Goal: Transaction & Acquisition: Subscribe to service/newsletter

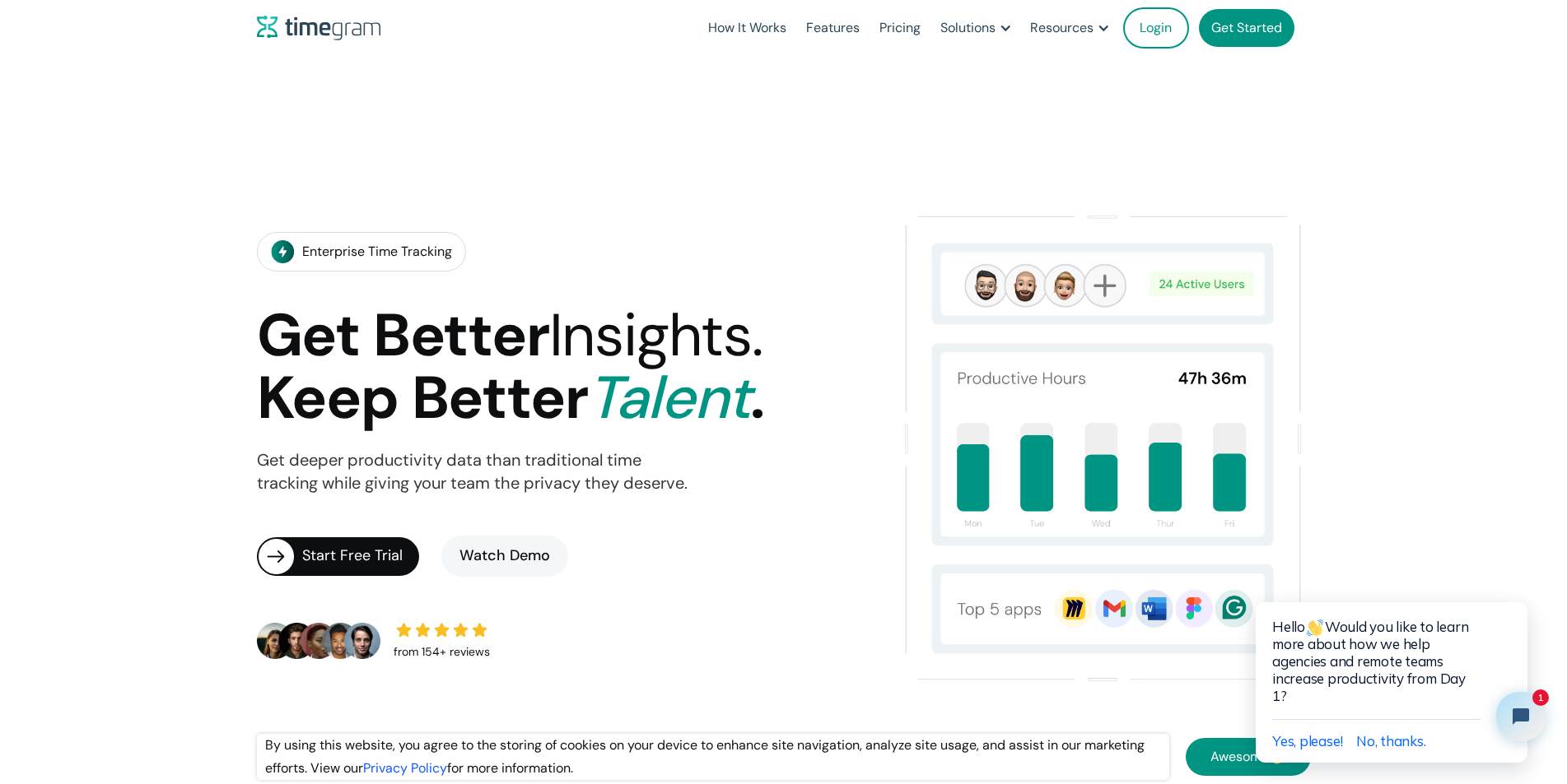
click at [490, 641] on div "from 154+ reviews" at bounding box center [441, 652] width 96 height 23
click at [450, 623] on img at bounding box center [441, 630] width 15 height 15
drag, startPoint x: 499, startPoint y: 562, endPoint x: 316, endPoint y: 581, distance: 184.0
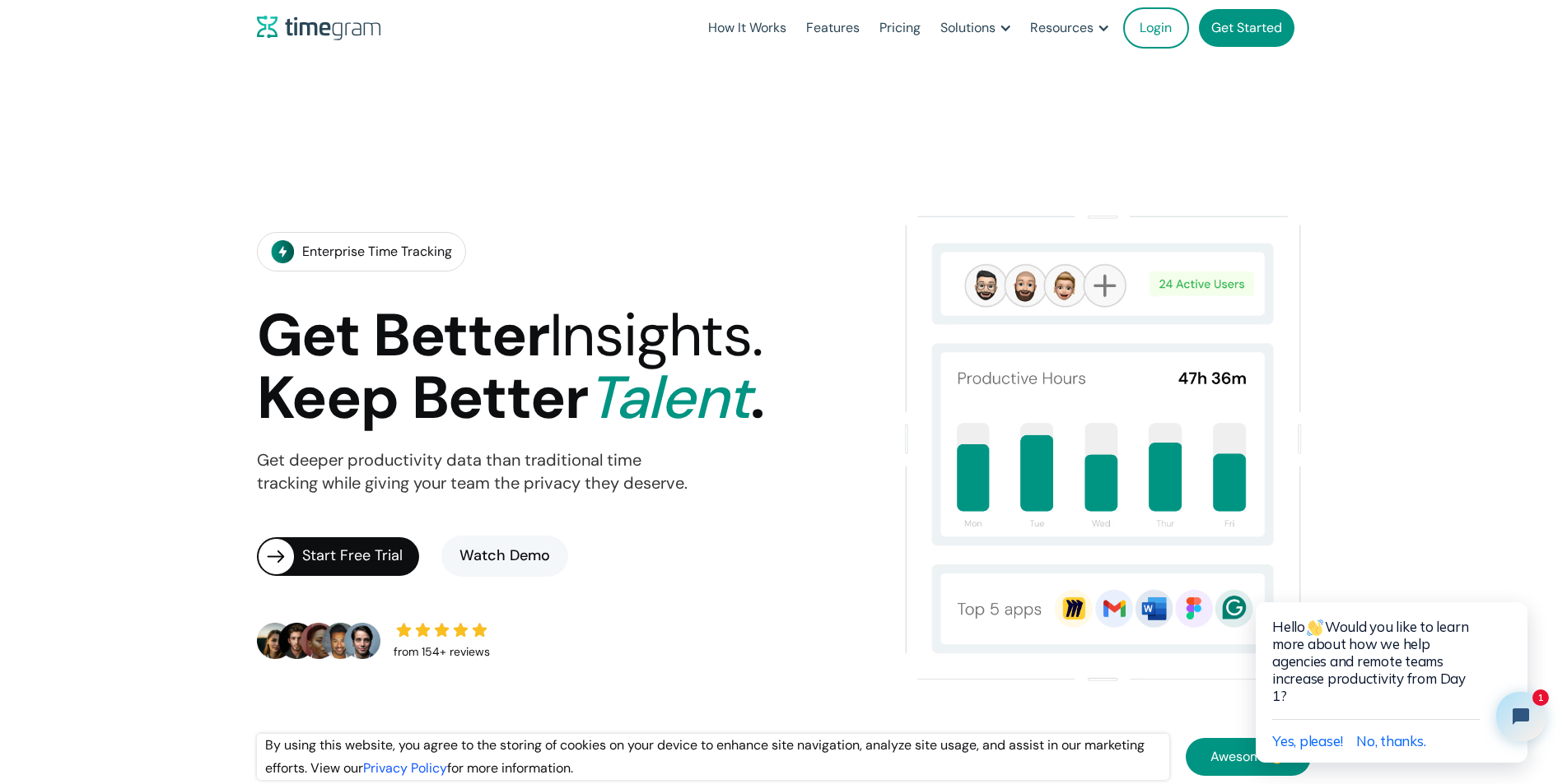
click at [316, 618] on div "from 154+ reviews" at bounding box center [379, 640] width 247 height 46
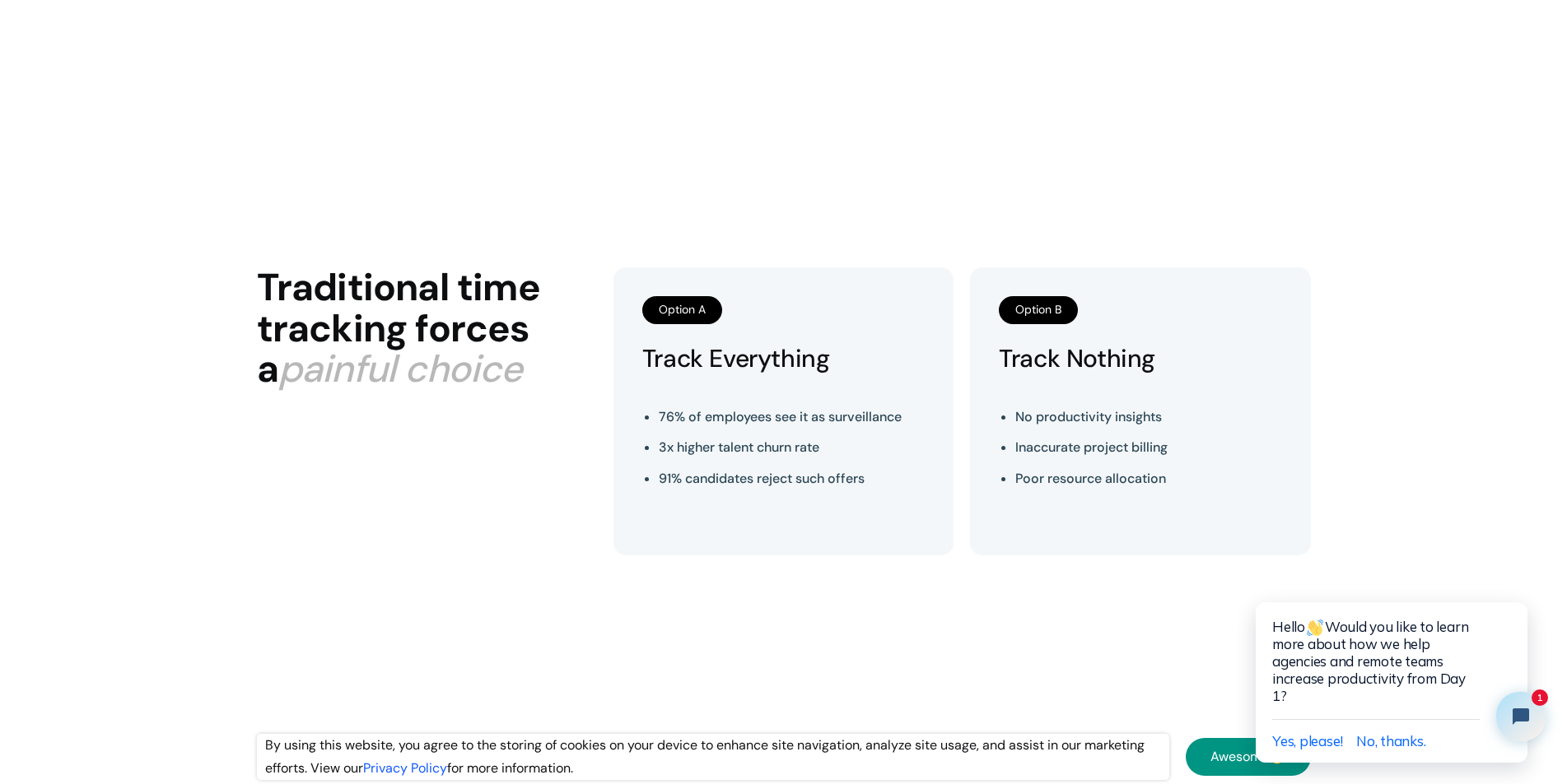
scroll to position [988, 0]
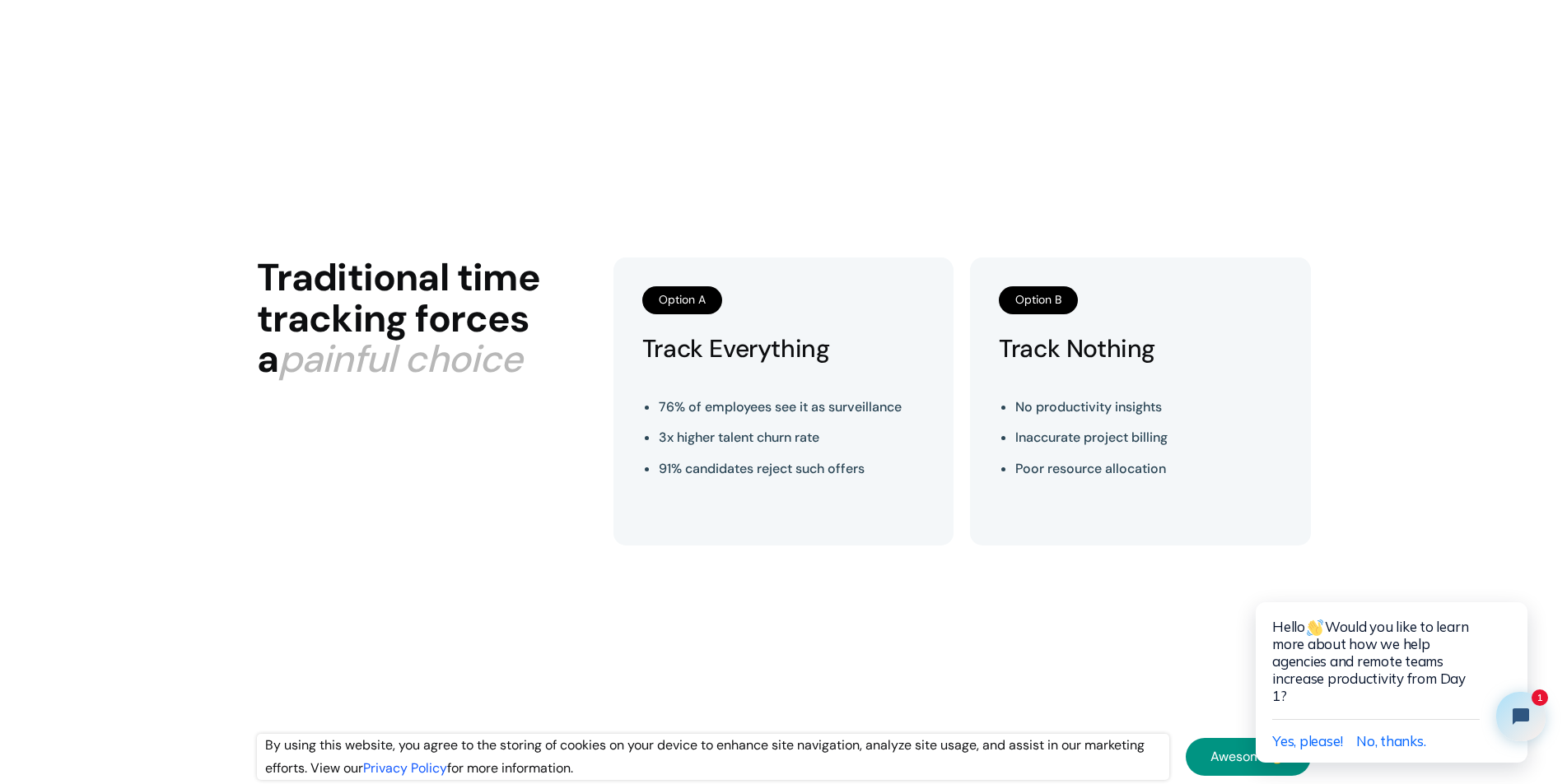
click at [805, 419] on ul "76% of employees see it as surveillance 3x higher talent churn rate 91% candida…" at bounding box center [780, 438] width 243 height 102
click at [523, 316] on h2 "Traditional time tracking forces a painful choice" at bounding box center [427, 318] width 340 height 123
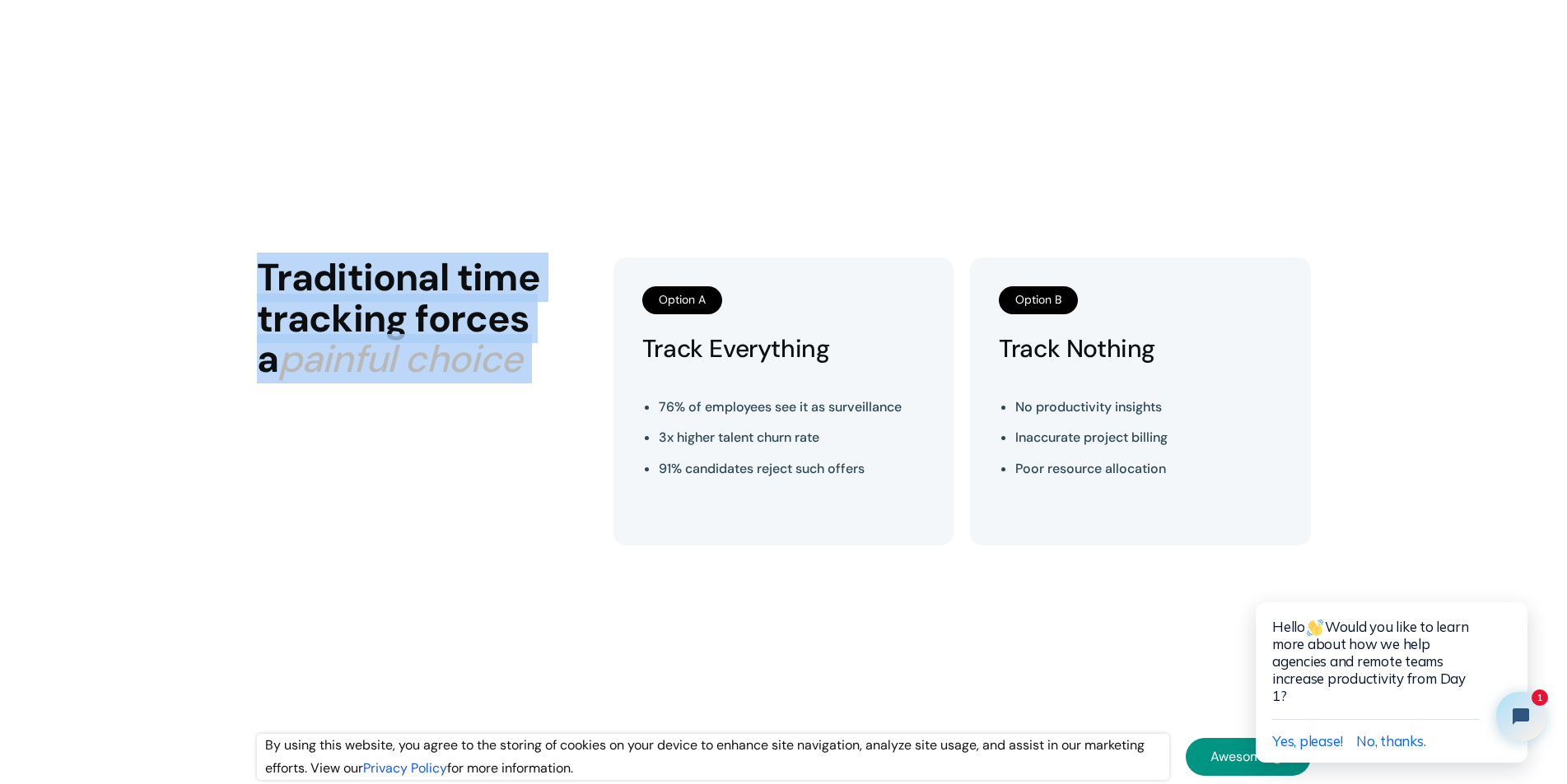
click at [523, 316] on h2 "Traditional time tracking forces a painful choice" at bounding box center [427, 318] width 340 height 123
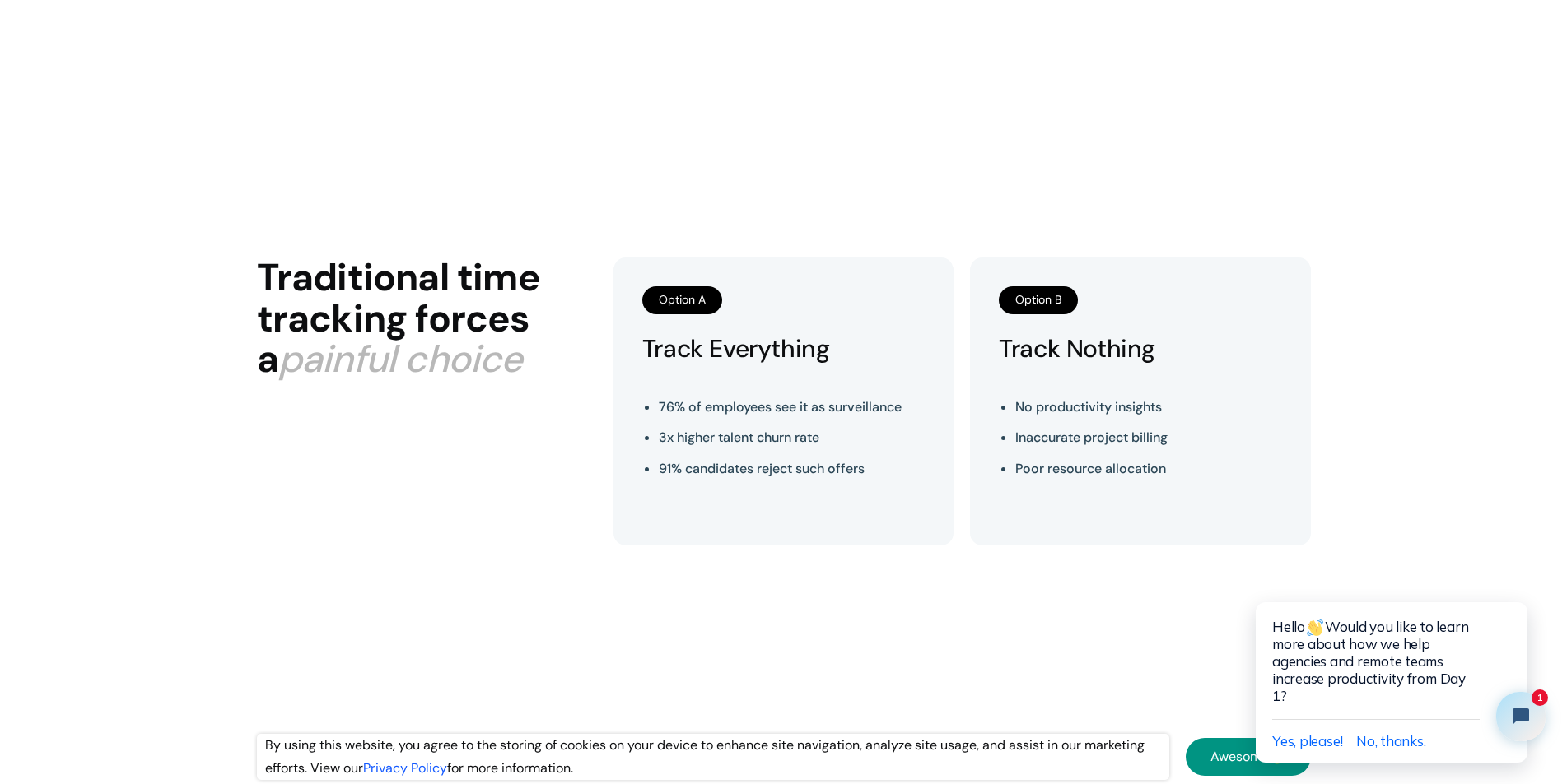
click at [523, 316] on h2 "Traditional time tracking forces a painful choice" at bounding box center [427, 318] width 340 height 123
click at [506, 445] on div "Traditional time tracking forces a painful choice" at bounding box center [427, 401] width 340 height 288
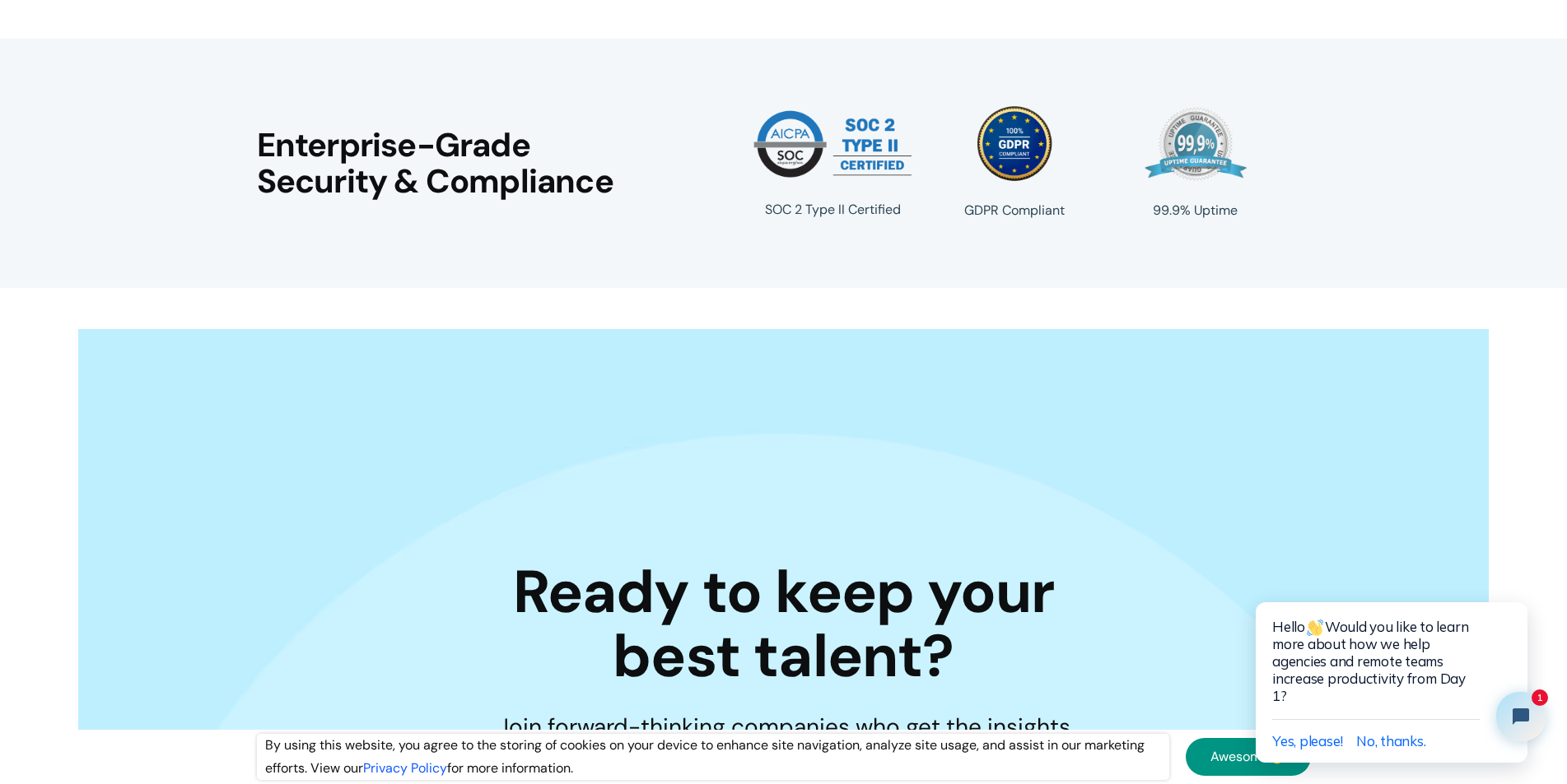
scroll to position [4526, 0]
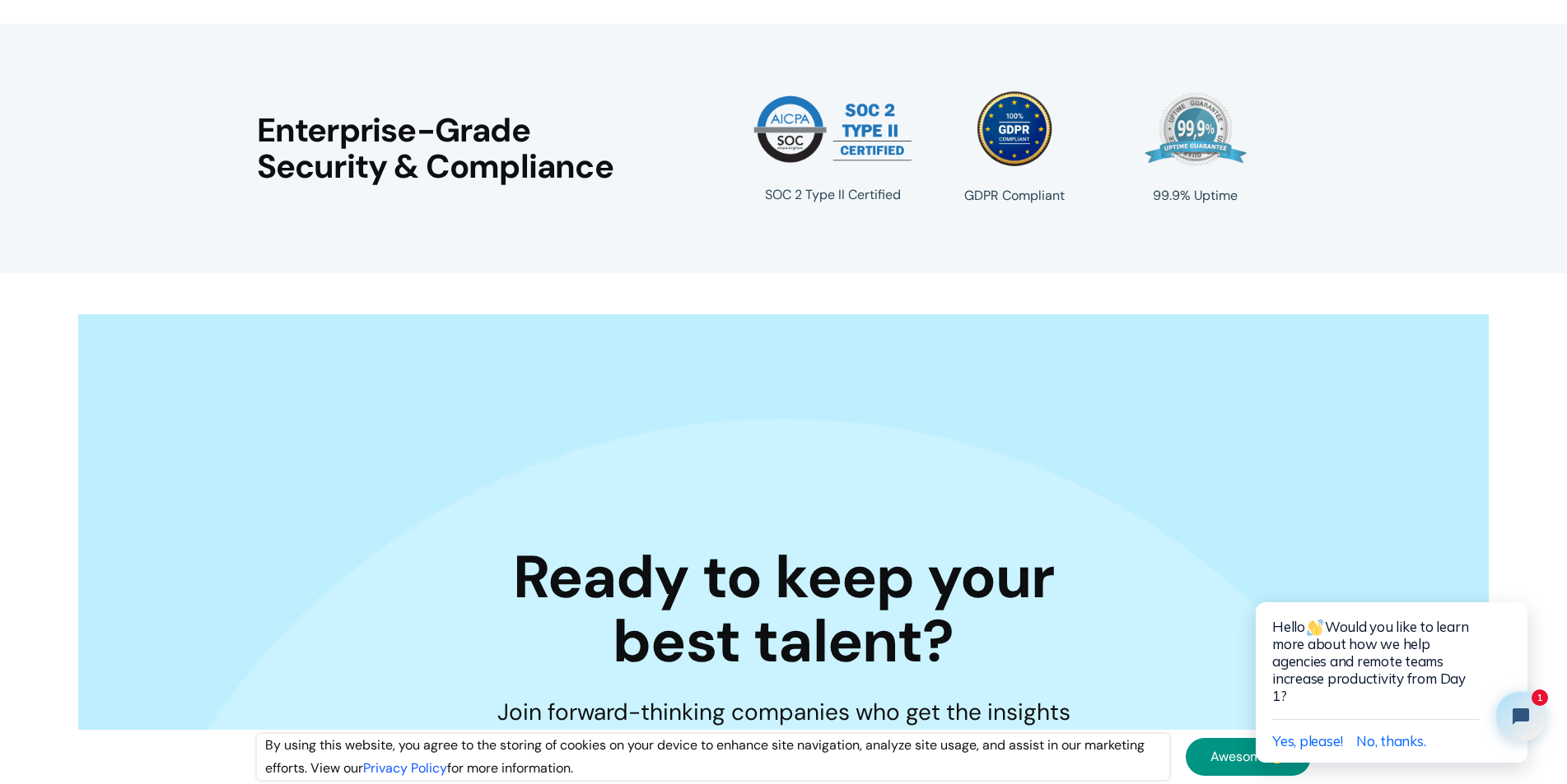
click at [470, 196] on div "Enterprise-Grade Security & Compliance SOC 2 Type II Certified GDPR Compliant 9…" at bounding box center [784, 148] width 1054 height 249
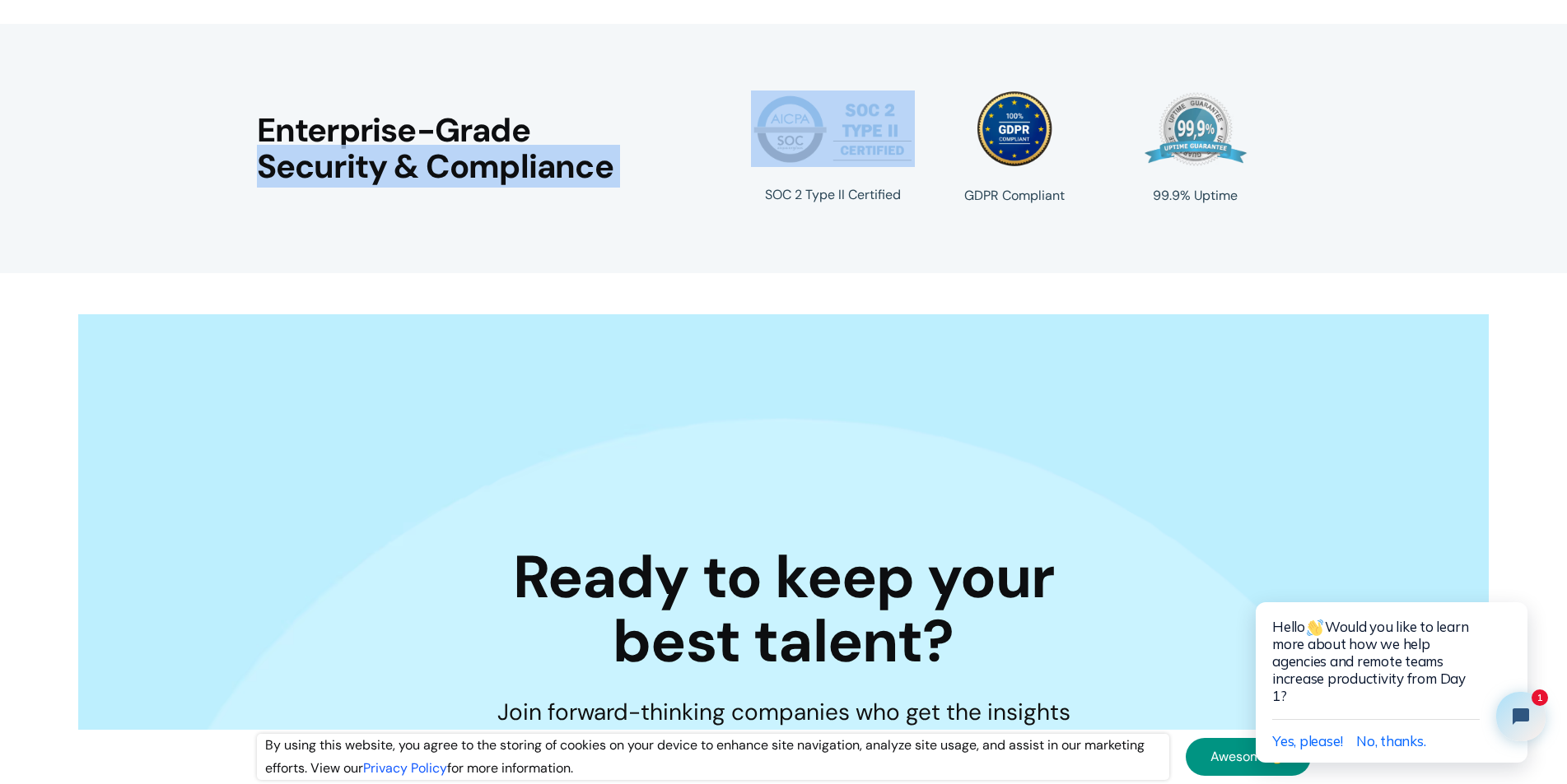
drag, startPoint x: 470, startPoint y: 196, endPoint x: 472, endPoint y: 166, distance: 30.1
click at [472, 166] on div "Enterprise-Grade Security & Compliance SOC 2 Type II Certified GDPR Compliant 9…" at bounding box center [784, 148] width 1054 height 249
click at [472, 166] on h2 "Enterprise-Grade Security & Compliance" at bounding box center [435, 148] width 357 height 71
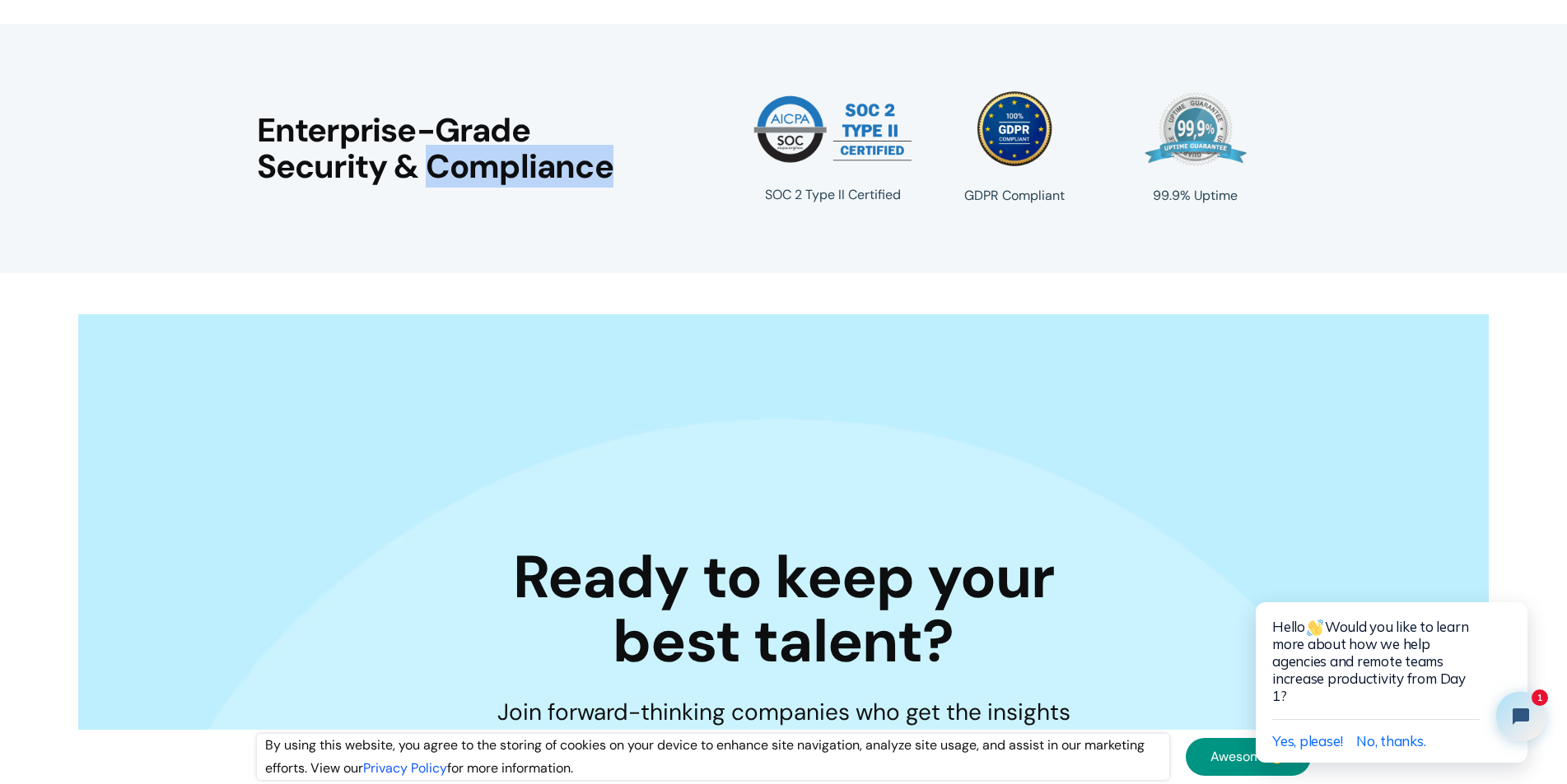
click at [472, 166] on h2 "Enterprise-Grade Security & Compliance" at bounding box center [435, 148] width 357 height 71
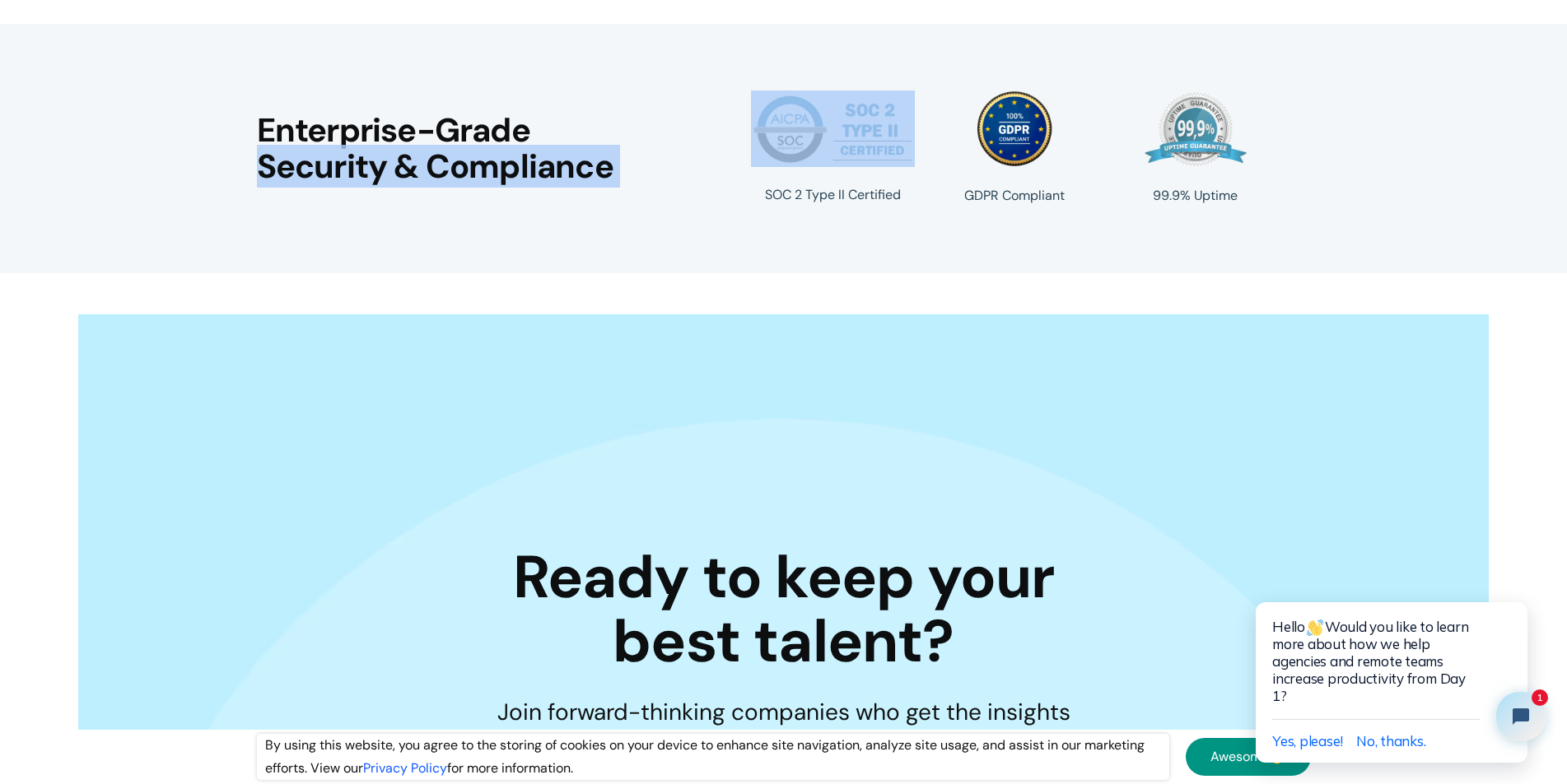
click at [472, 166] on h2 "Enterprise-Grade Security & Compliance" at bounding box center [435, 148] width 357 height 71
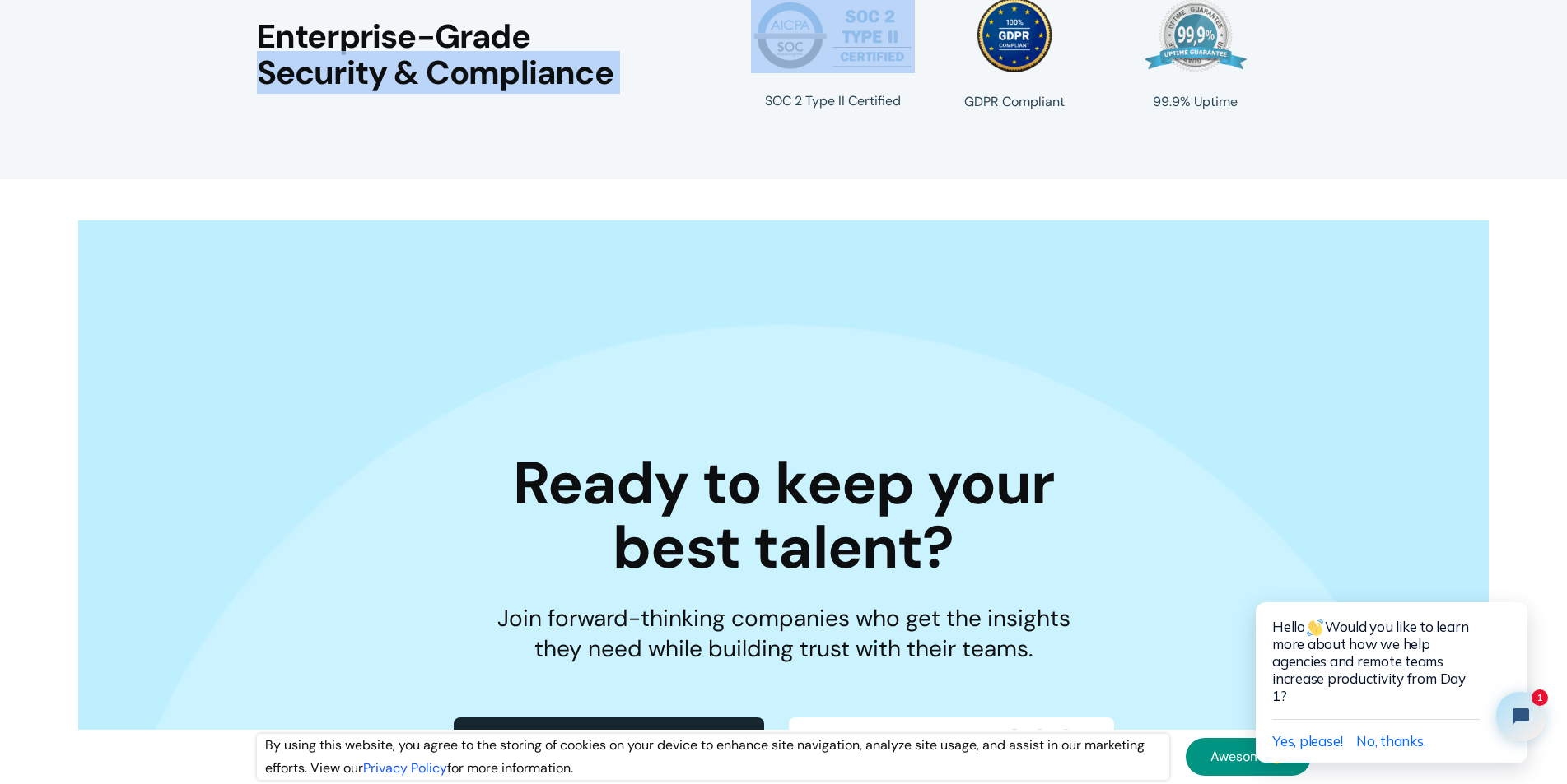
scroll to position [4772, 0]
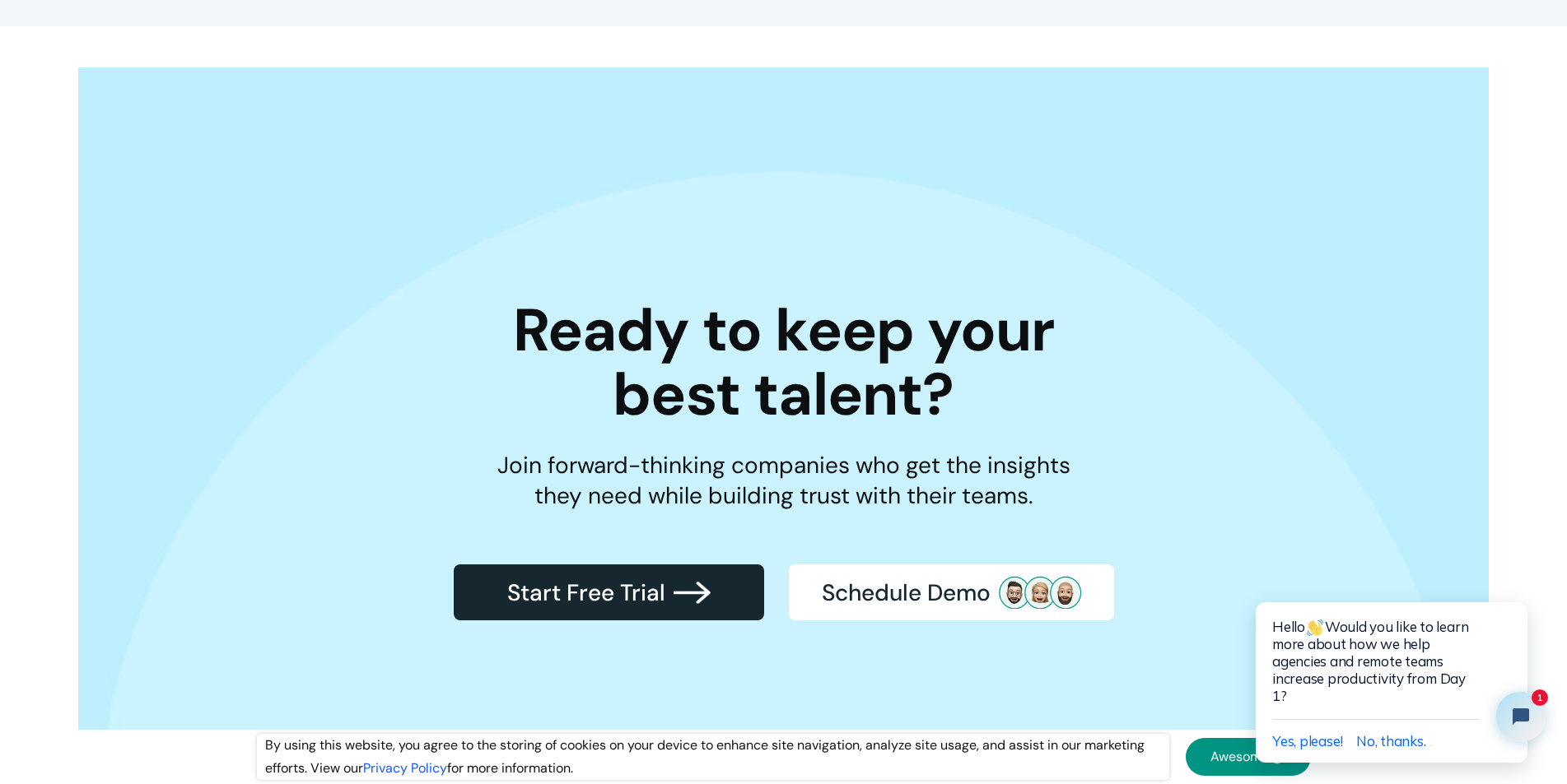
click at [831, 319] on h2 "Ready to keep your best talent?" at bounding box center [784, 362] width 541 height 128
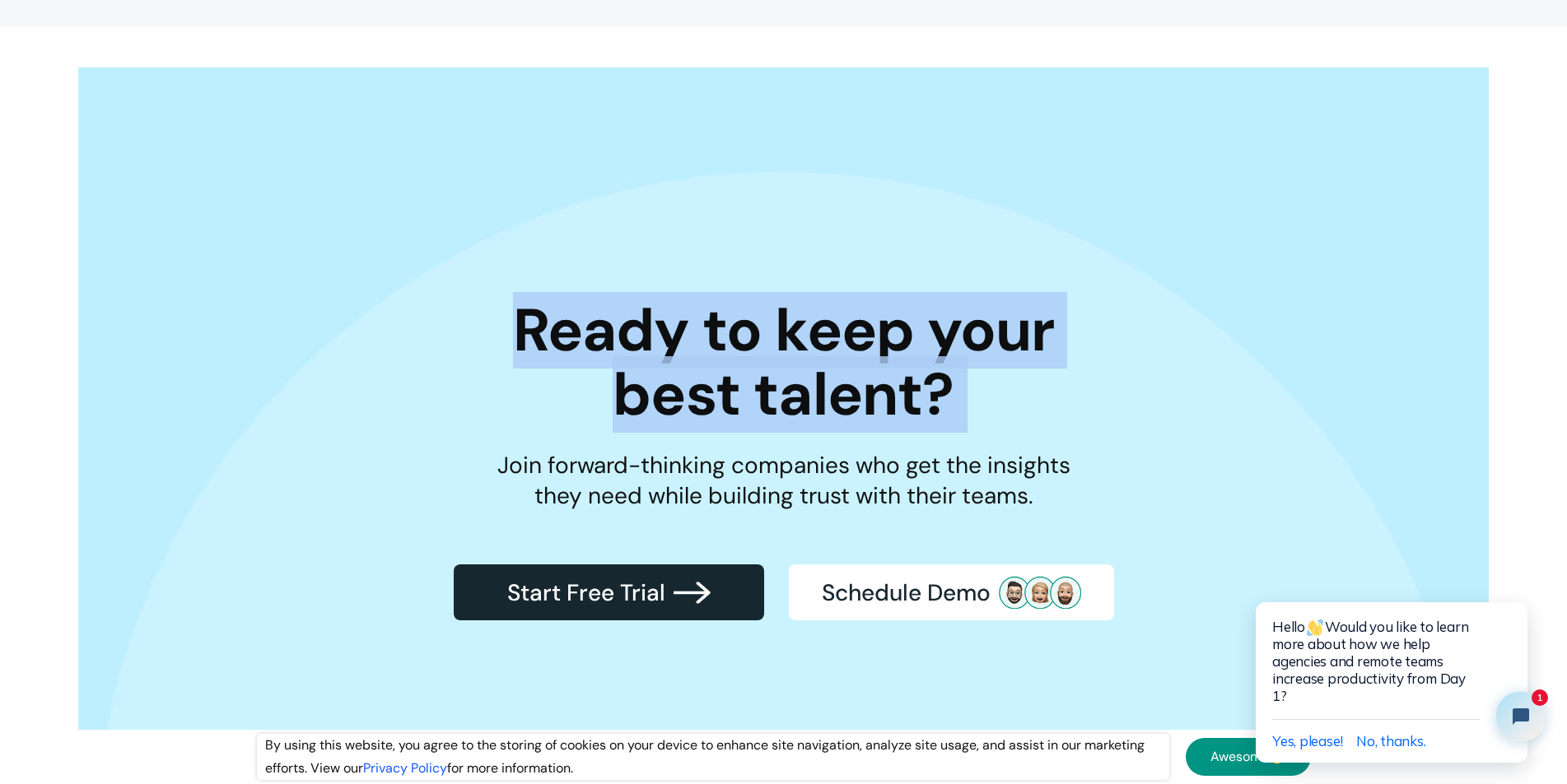
drag, startPoint x: 831, startPoint y: 319, endPoint x: 825, endPoint y: 367, distance: 48.4
click at [828, 364] on h2 "Ready to keep your best talent?" at bounding box center [784, 362] width 541 height 128
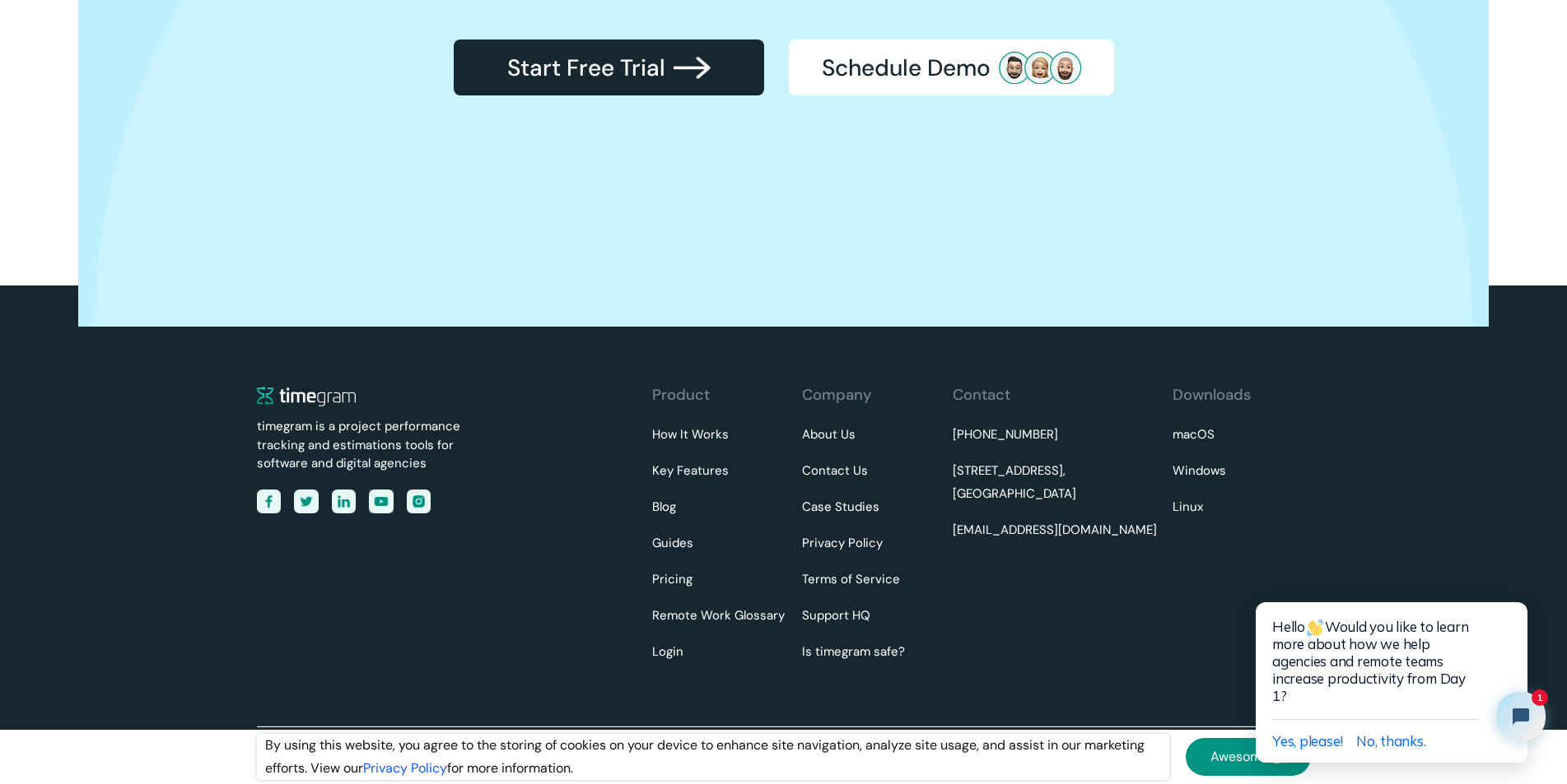
scroll to position [5320, 0]
click at [686, 568] on link "Pricing" at bounding box center [672, 579] width 40 height 23
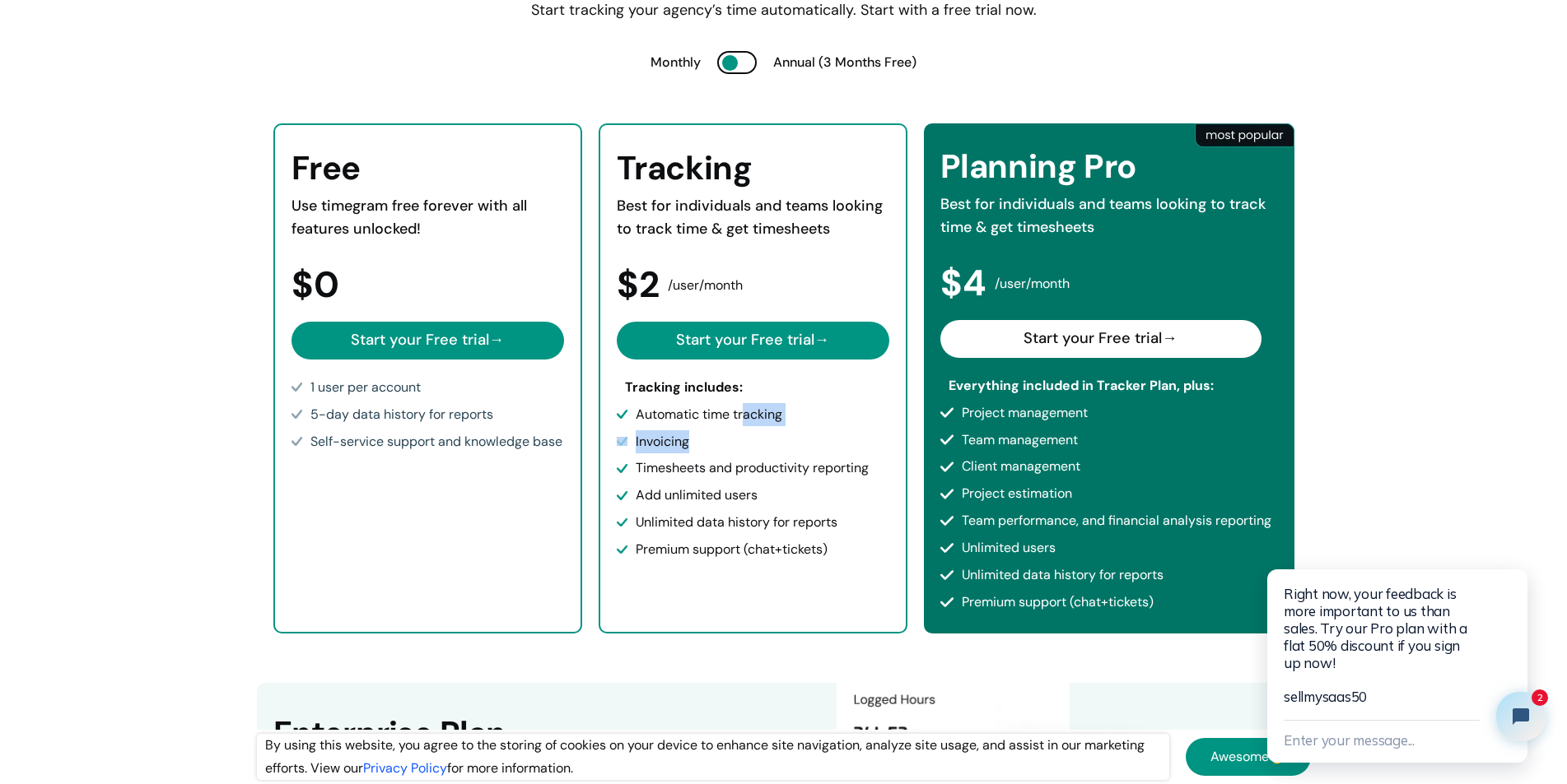
drag, startPoint x: 759, startPoint y: 442, endPoint x: 753, endPoint y: 477, distance: 35.5
click at [753, 477] on div "Tracking Best for individuals and teams looking to track time & get timesheets …" at bounding box center [753, 378] width 308 height 510
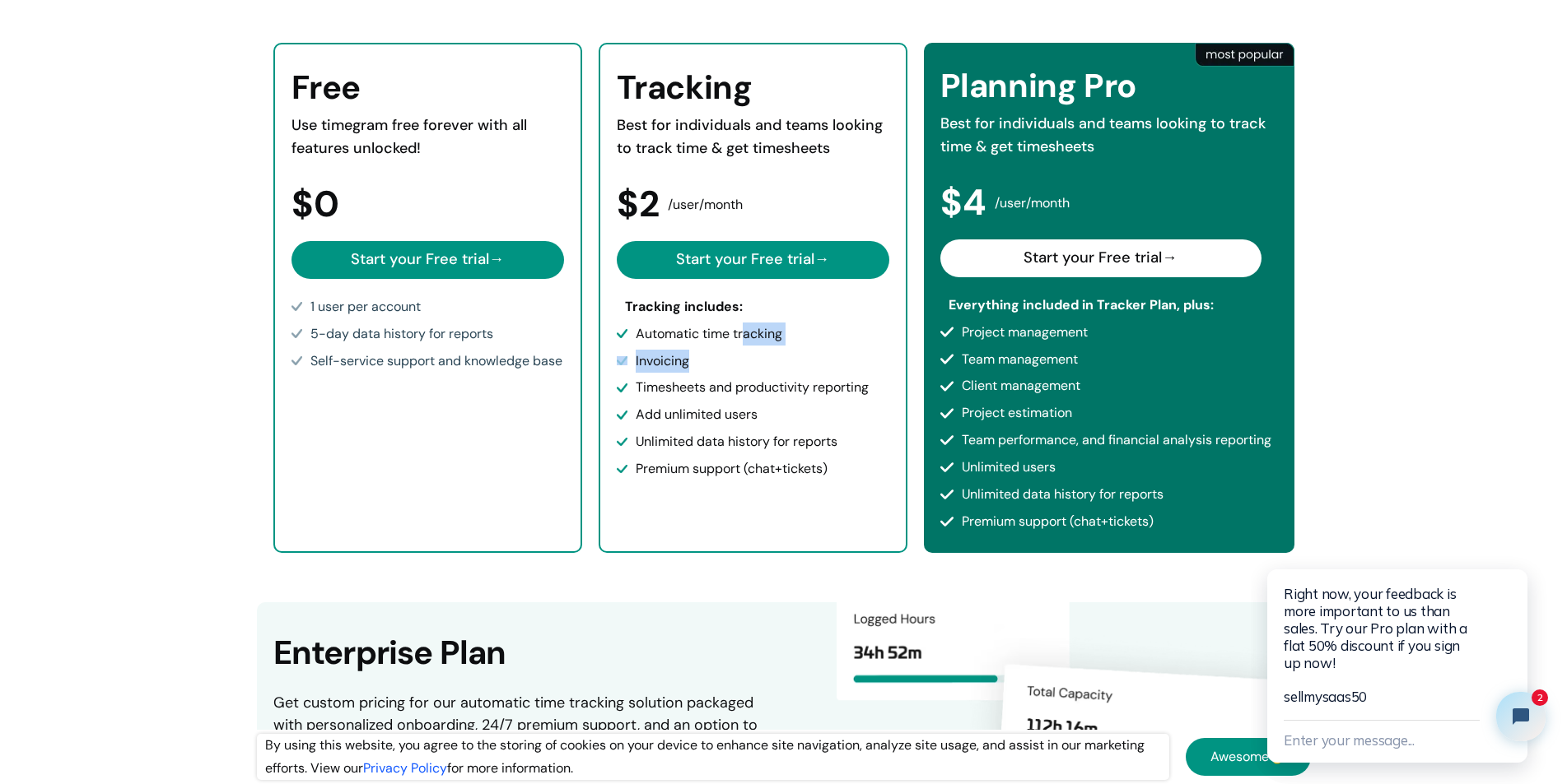
scroll to position [329, 0]
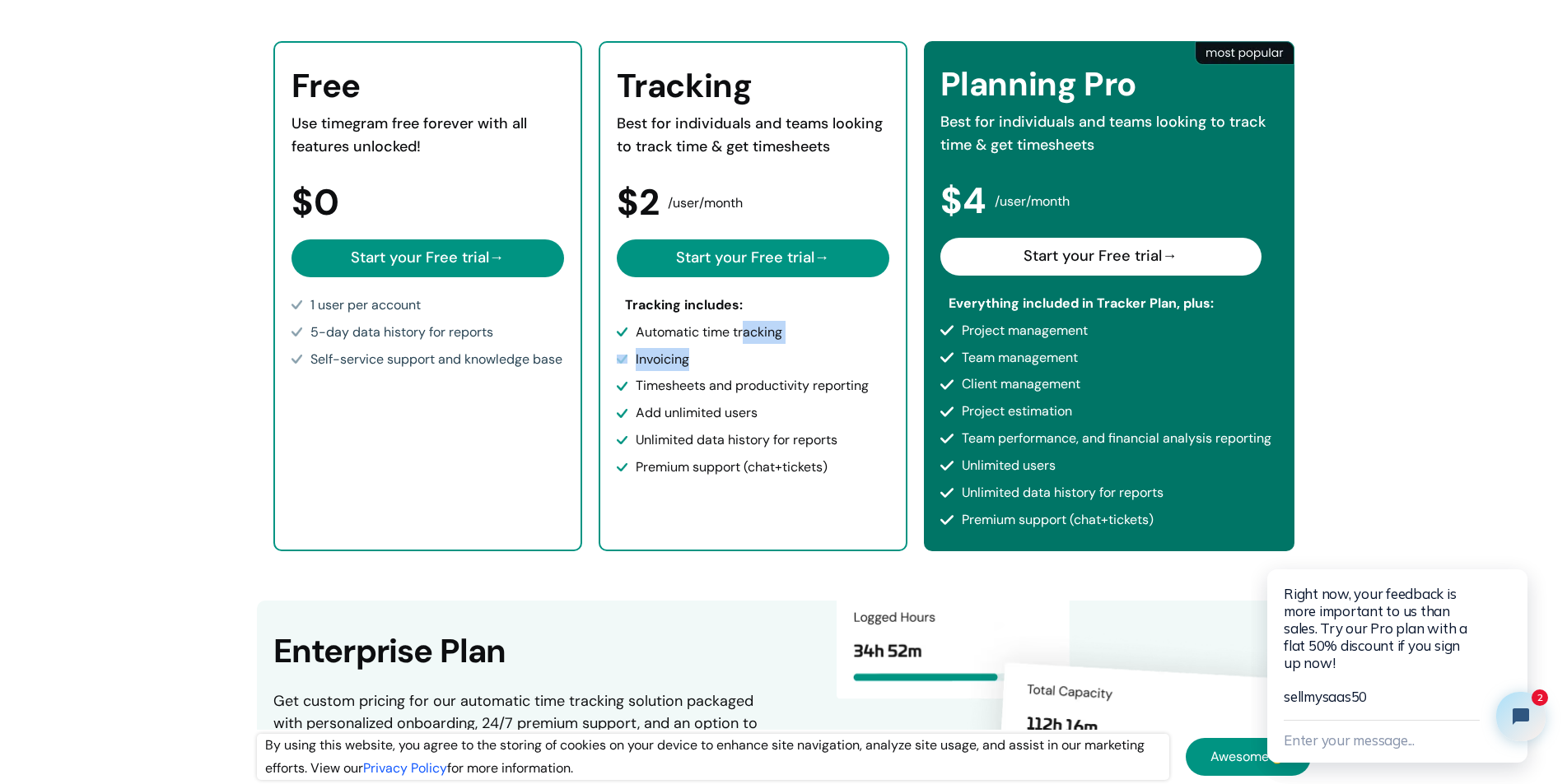
click at [1215, 342] on div "Planning Pro Best for individuals and teams looking to track time & get timeshe…" at bounding box center [1108, 296] width 370 height 510
click at [1214, 342] on div "Planning Pro Best for individuals and teams looking to track time & get timeshe…" at bounding box center [1108, 296] width 370 height 510
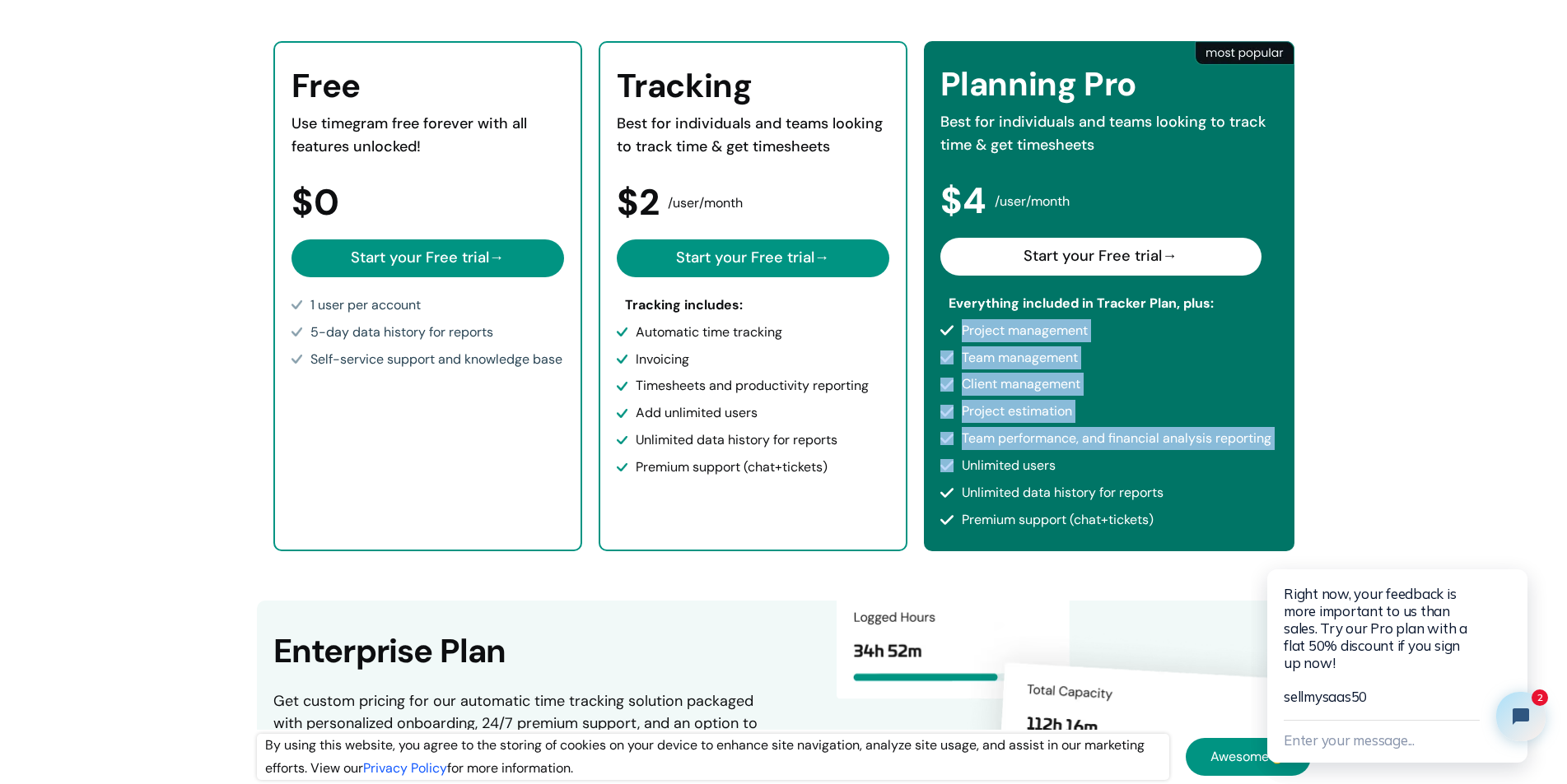
drag, startPoint x: 1214, startPoint y: 342, endPoint x: 1034, endPoint y: 575, distance: 294.4
click at [1076, 522] on div "Planning Pro Best for individuals and teams looking to track time & get timeshe…" at bounding box center [1108, 296] width 370 height 510
